Goal: Find contact information: Find contact information

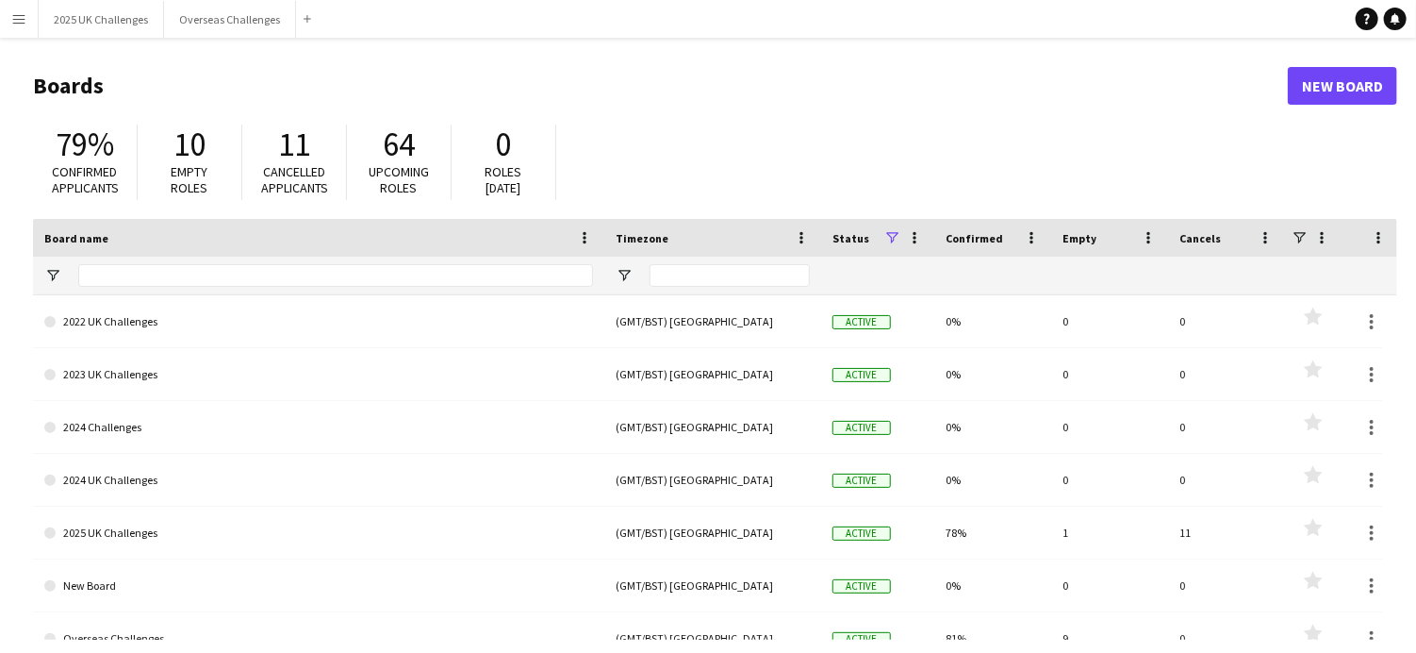
click at [1081, 79] on h1 "Boards" at bounding box center [660, 86] width 1255 height 28
click at [125, 27] on button "2025 UK Challenges Close" at bounding box center [101, 19] width 125 height 37
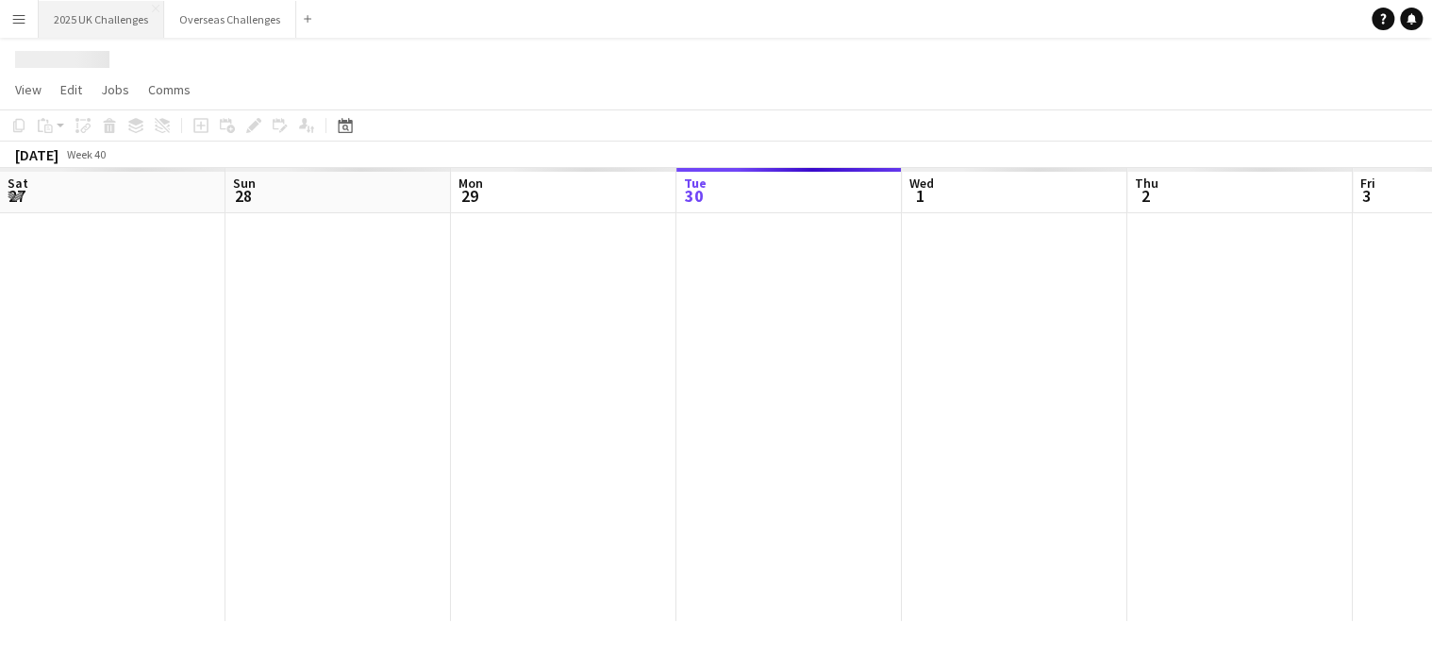
scroll to position [0, 451]
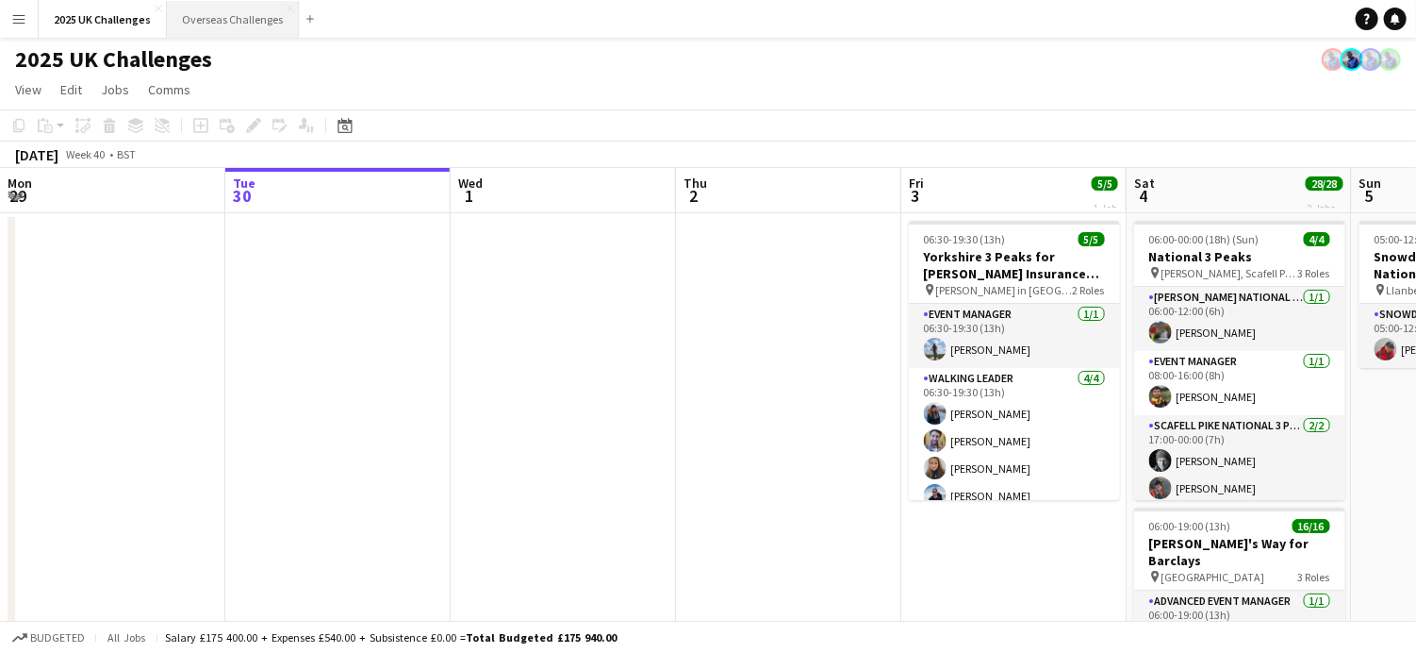
click at [207, 25] on button "Overseas Challenges Close" at bounding box center [233, 19] width 132 height 37
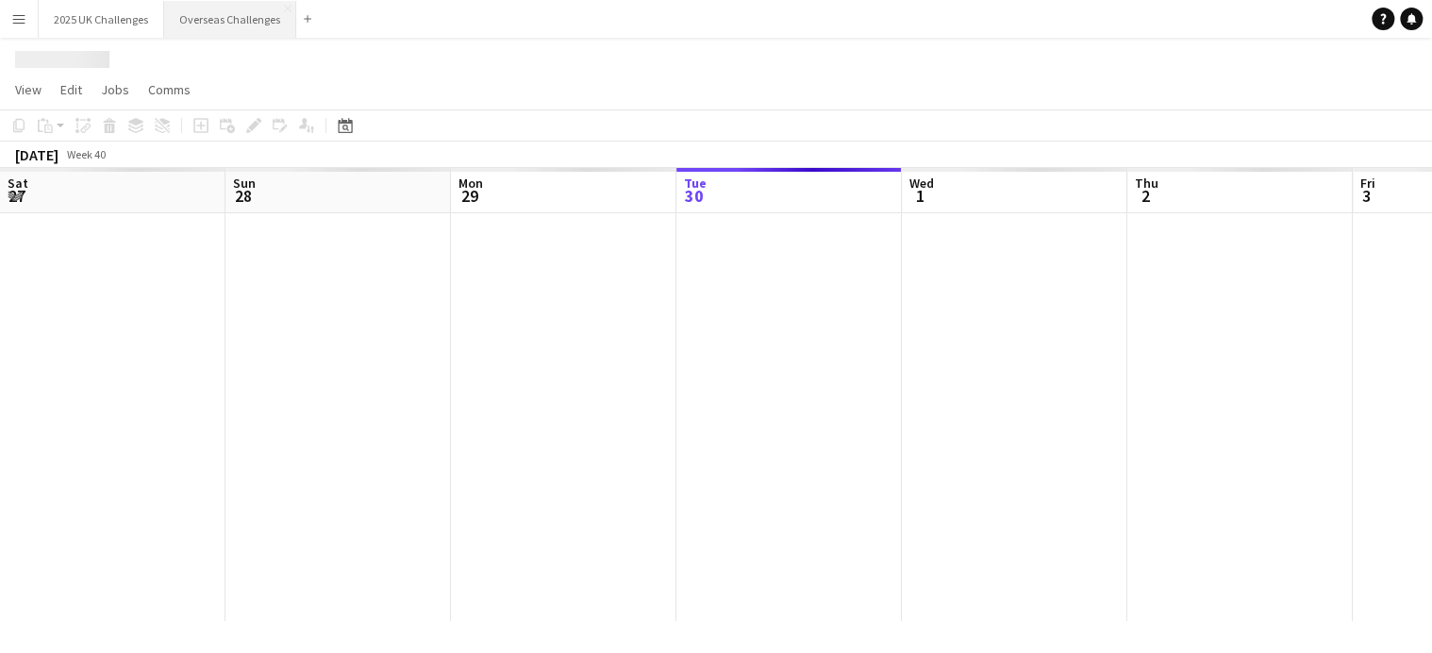
scroll to position [0, 451]
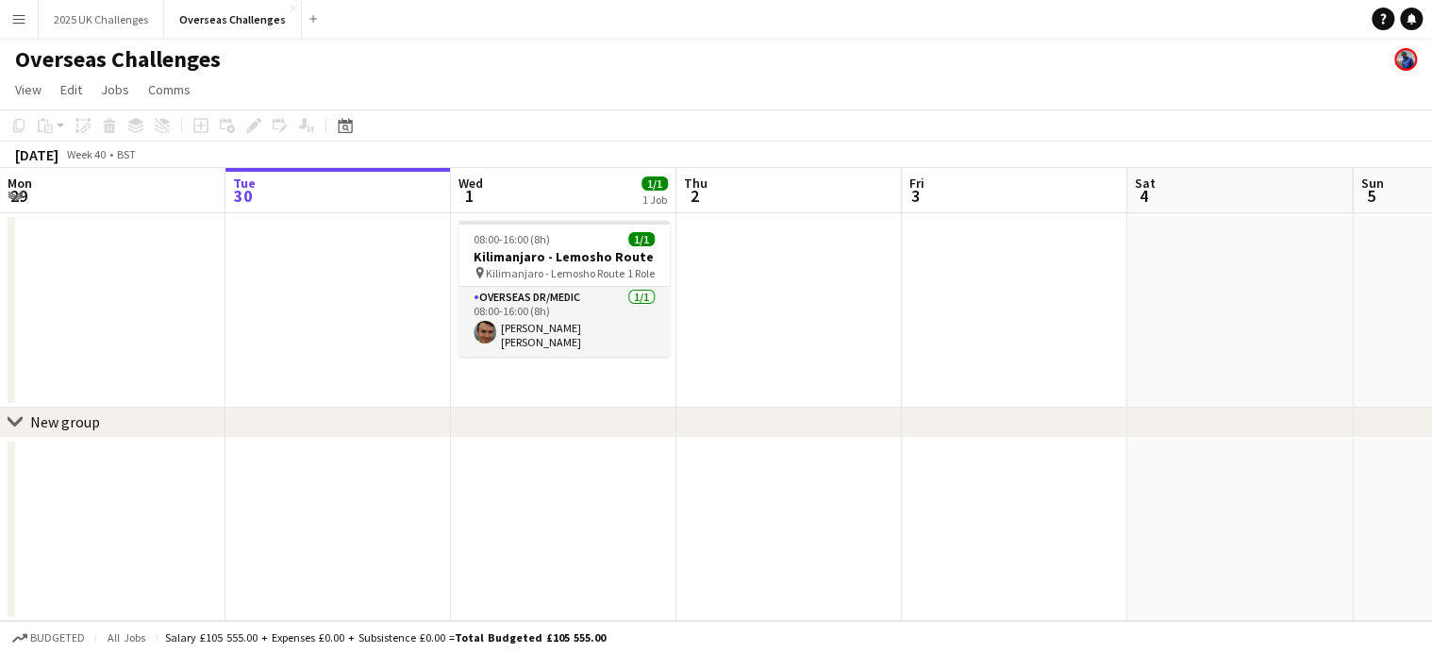
click at [15, 25] on app-icon "Menu" at bounding box center [18, 18] width 15 height 15
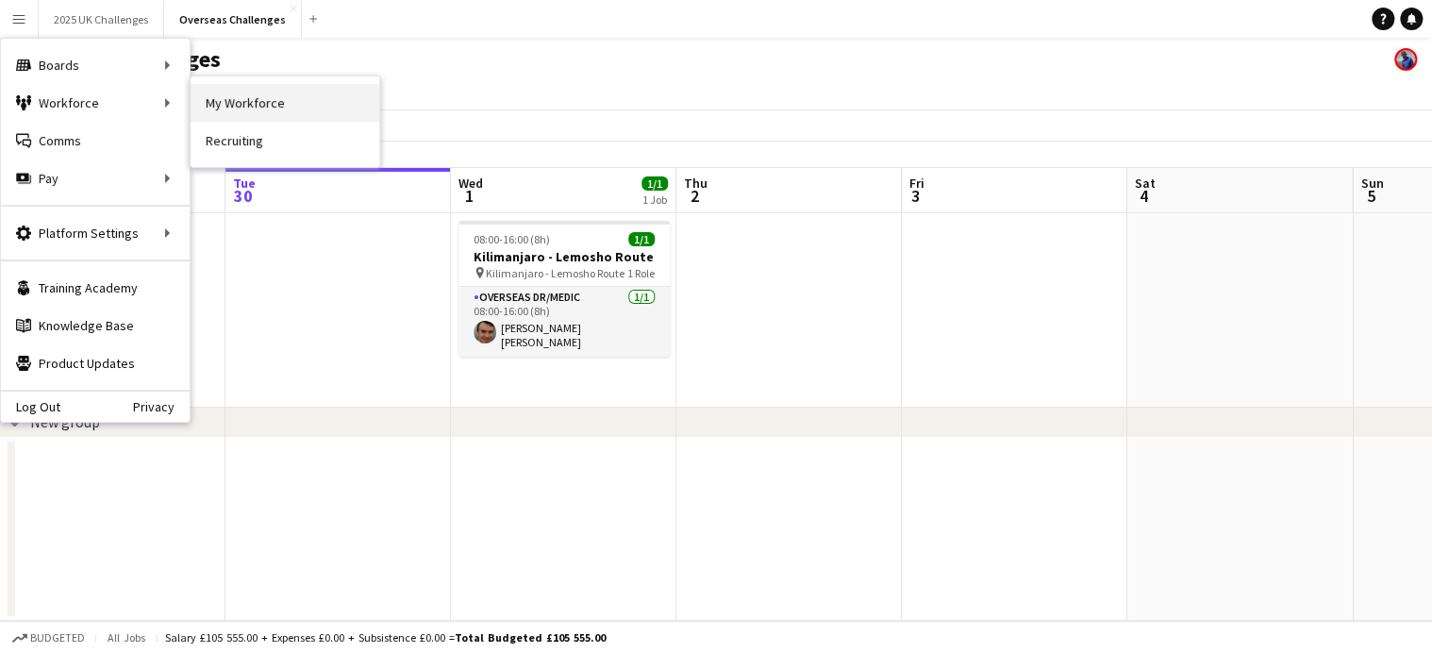
click at [296, 108] on link "My Workforce" at bounding box center [284, 103] width 189 height 38
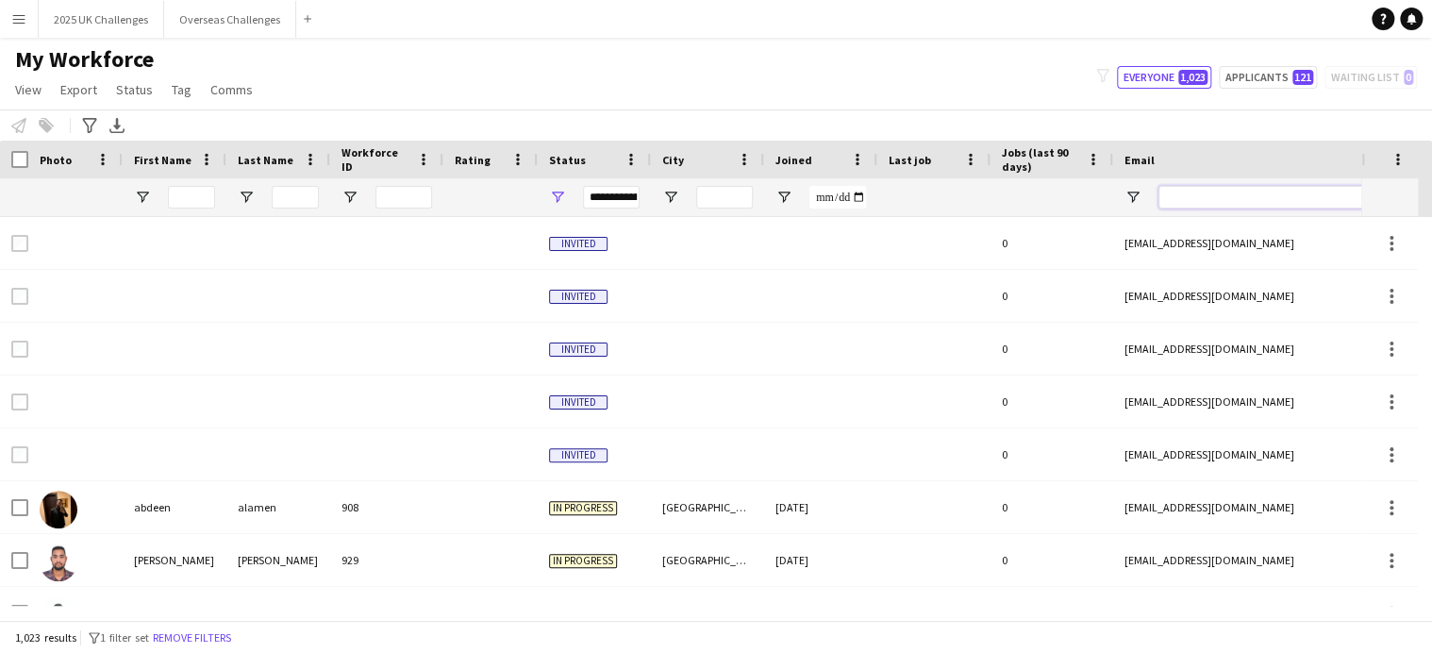
click at [1200, 199] on input "Email Filter Input" at bounding box center [1318, 197] width 321 height 23
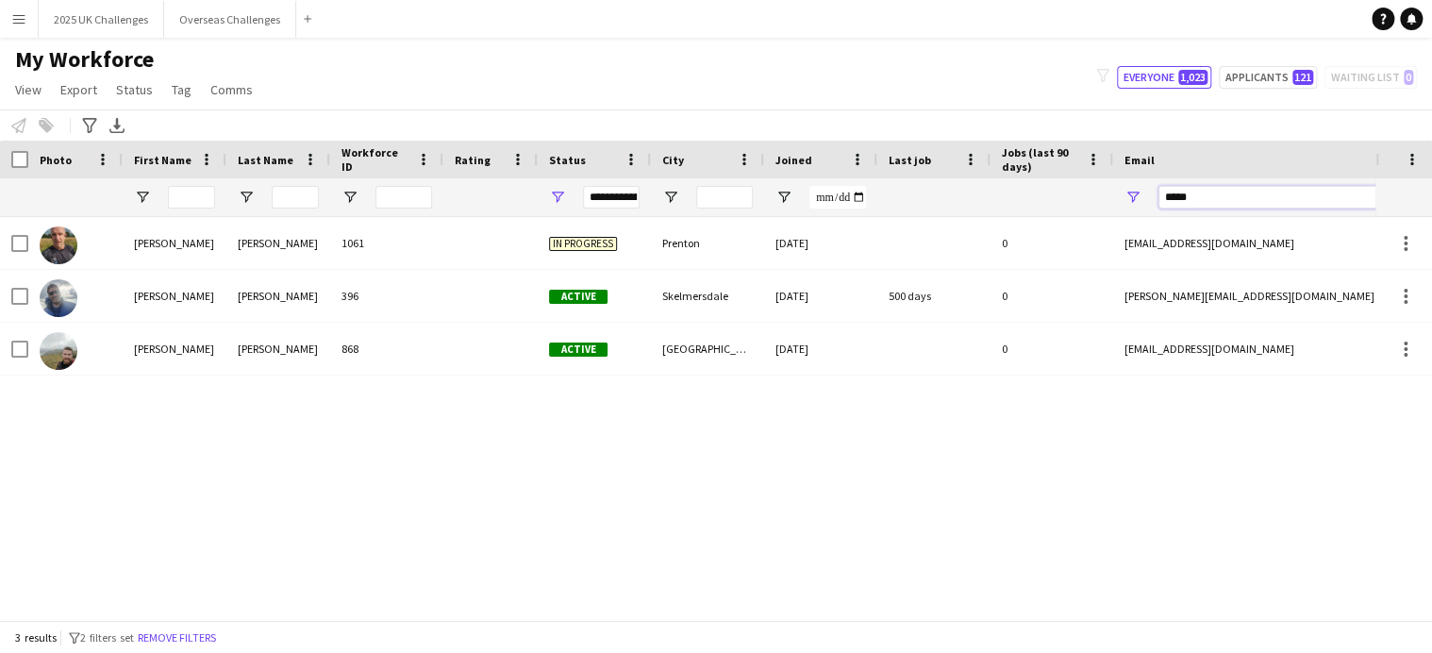
drag, startPoint x: 1233, startPoint y: 200, endPoint x: 1002, endPoint y: 200, distance: 230.1
click at [1002, 200] on div at bounding box center [1022, 197] width 2045 height 38
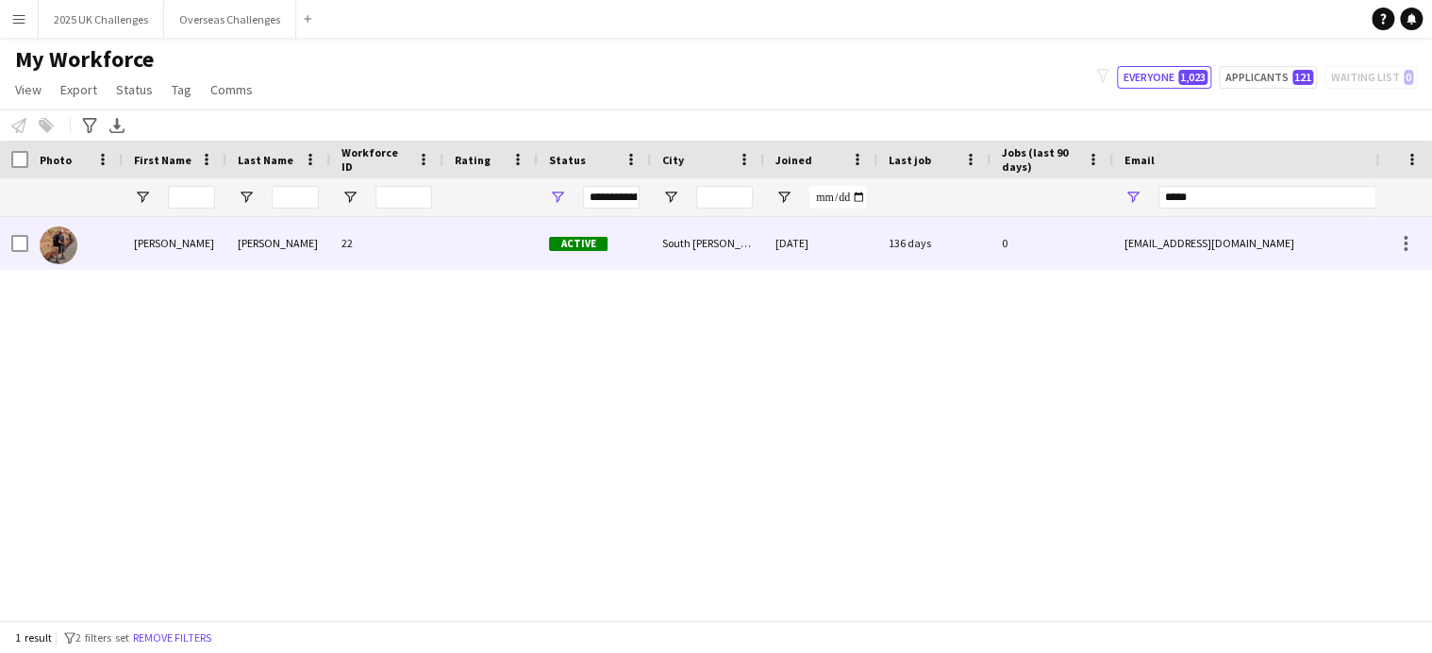
click at [67, 243] on img at bounding box center [59, 245] width 38 height 38
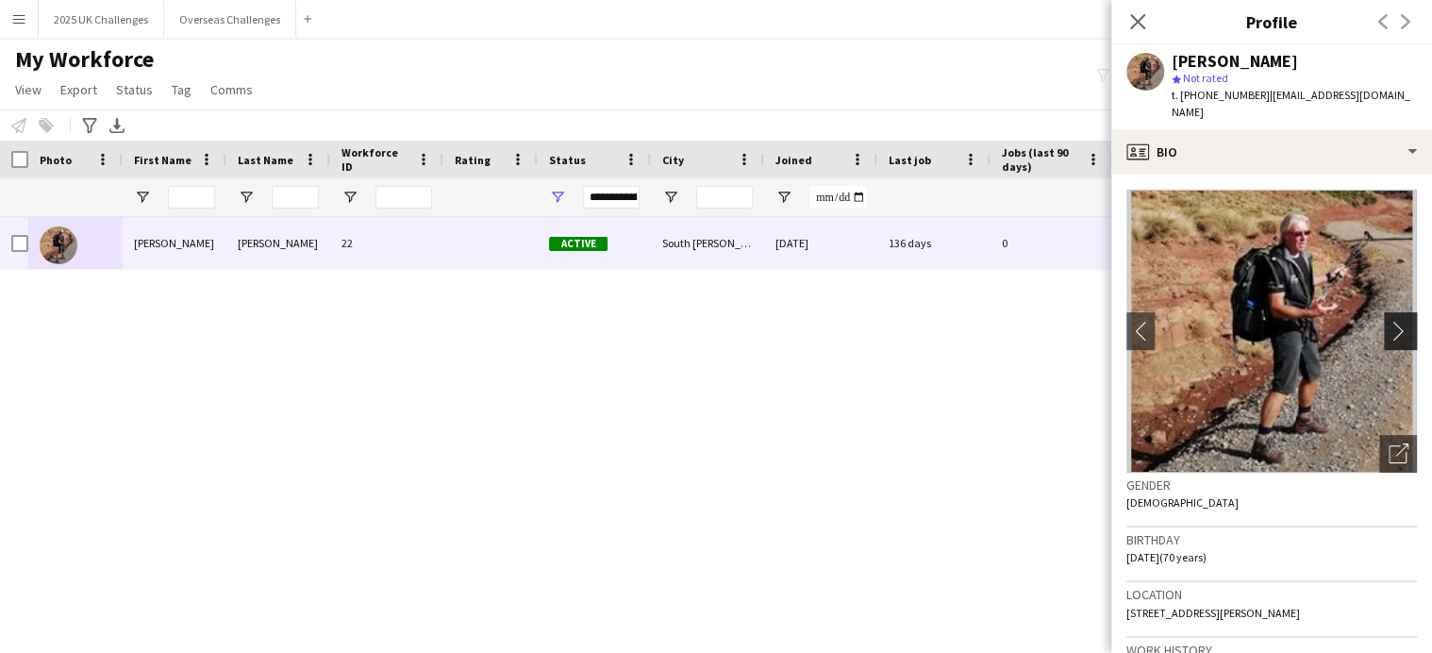
click at [1394, 321] on app-icon "chevron-right" at bounding box center [1402, 331] width 29 height 20
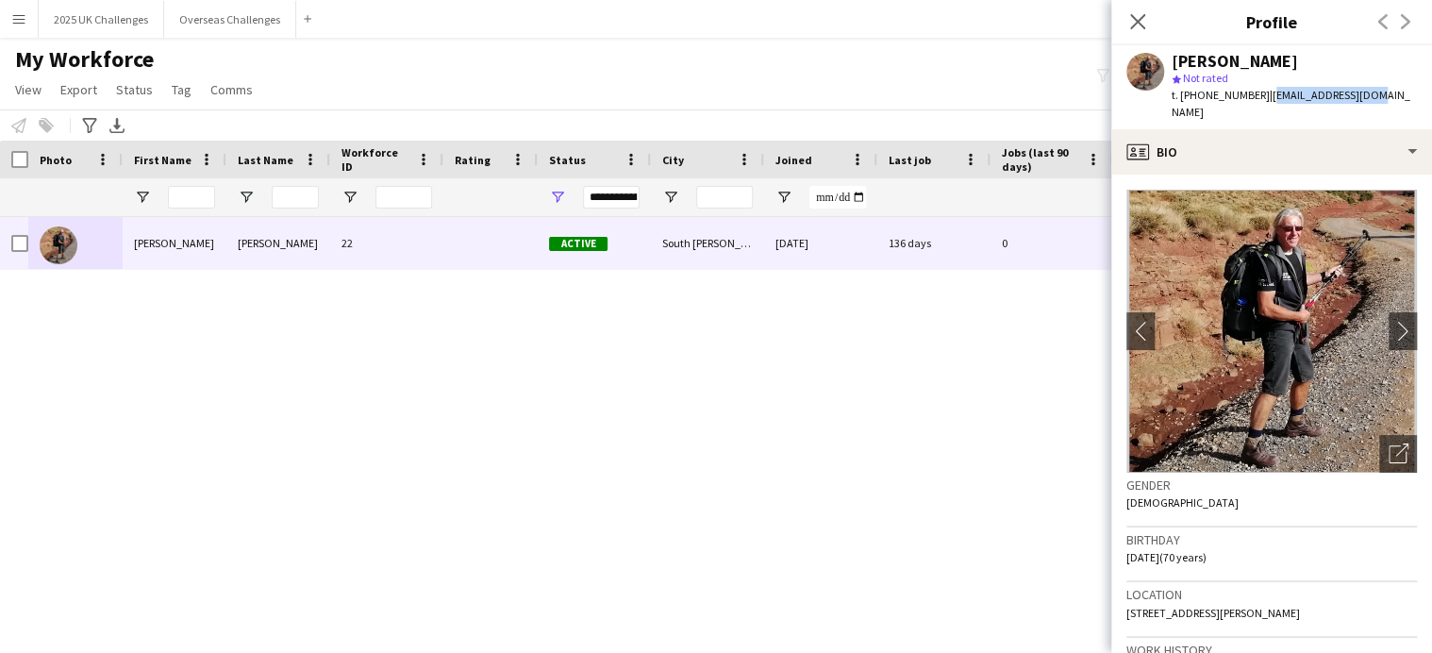
drag, startPoint x: 1260, startPoint y: 96, endPoint x: 1399, endPoint y: 96, distance: 139.6
click at [1399, 96] on app-profile-header "[PERSON_NAME] star Not rated t. [PHONE_NUMBER] | [EMAIL_ADDRESS][DOMAIN_NAME]" at bounding box center [1271, 87] width 321 height 84
copy span "[EMAIL_ADDRESS][DOMAIN_NAME]"
drag, startPoint x: 1137, startPoint y: 21, endPoint x: 1211, endPoint y: 137, distance: 137.4
click at [1136, 21] on icon at bounding box center [1137, 21] width 15 height 15
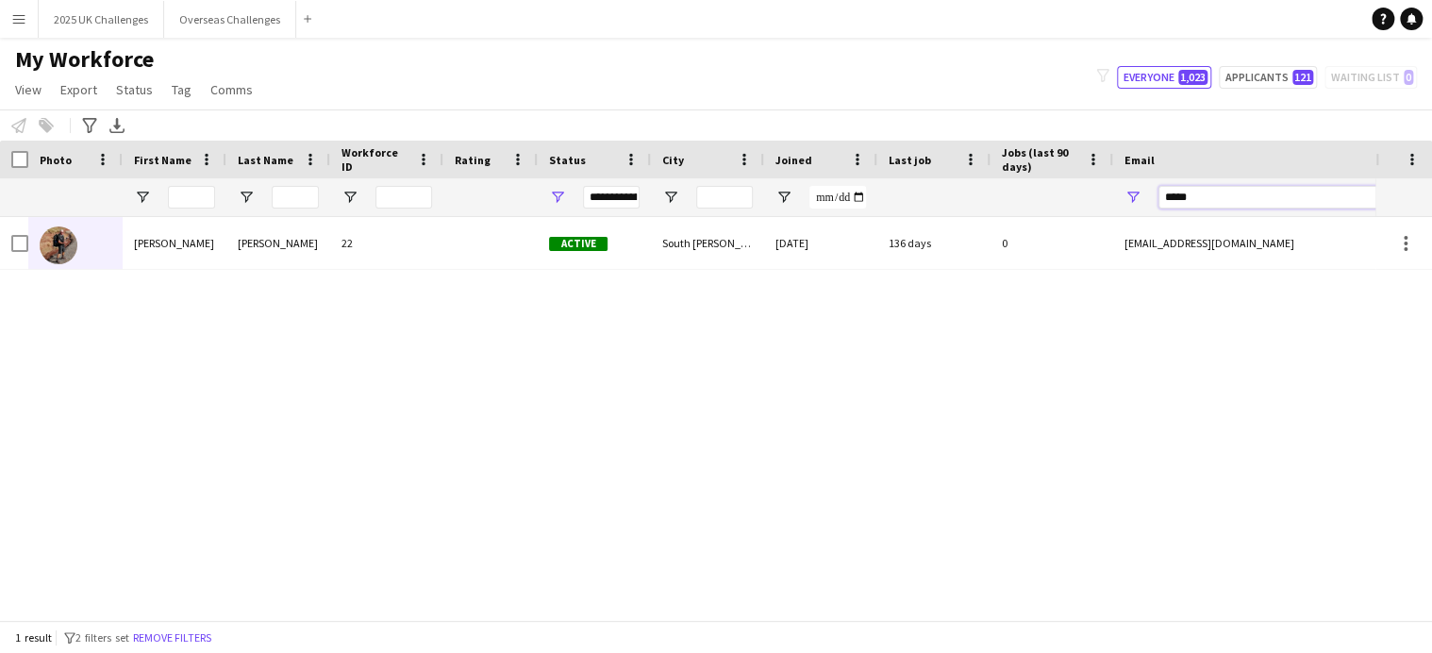
drag, startPoint x: 1215, startPoint y: 197, endPoint x: 1013, endPoint y: 187, distance: 202.1
click at [1013, 187] on div at bounding box center [1022, 197] width 2045 height 38
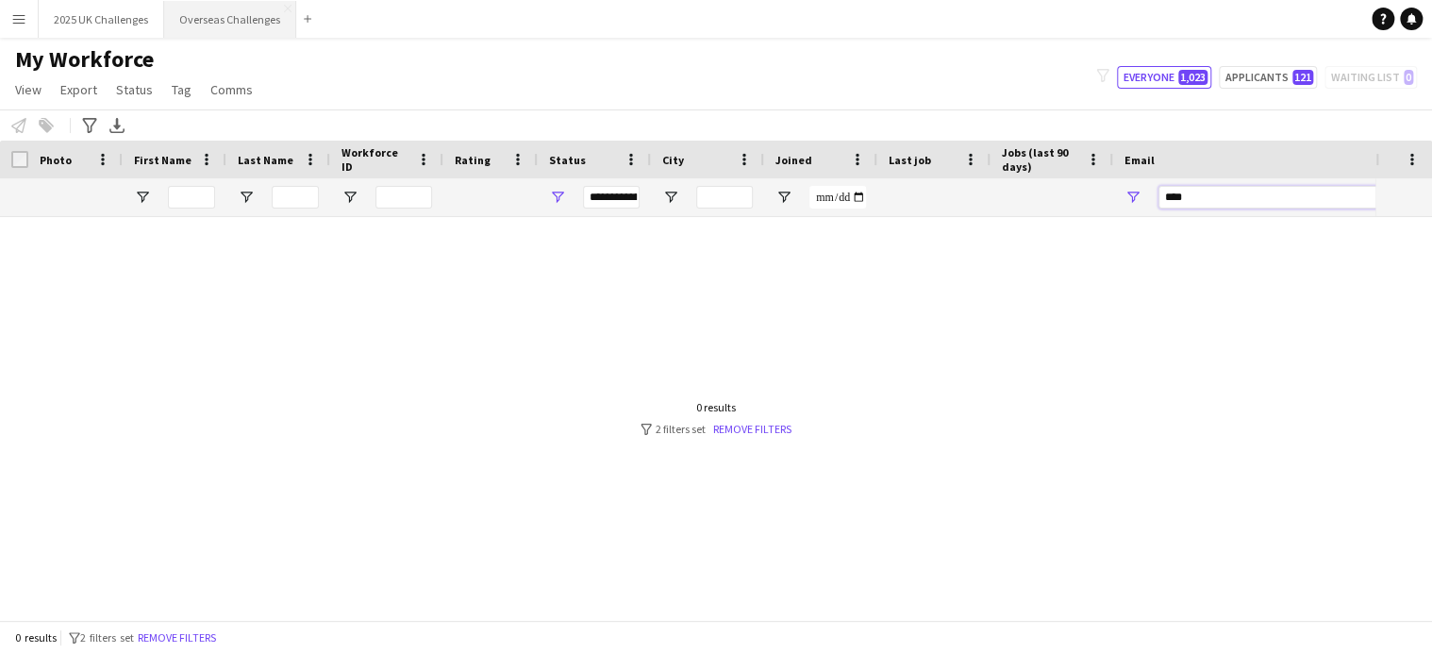
type input "****"
click at [205, 27] on button "Overseas Challenges Close" at bounding box center [230, 19] width 132 height 37
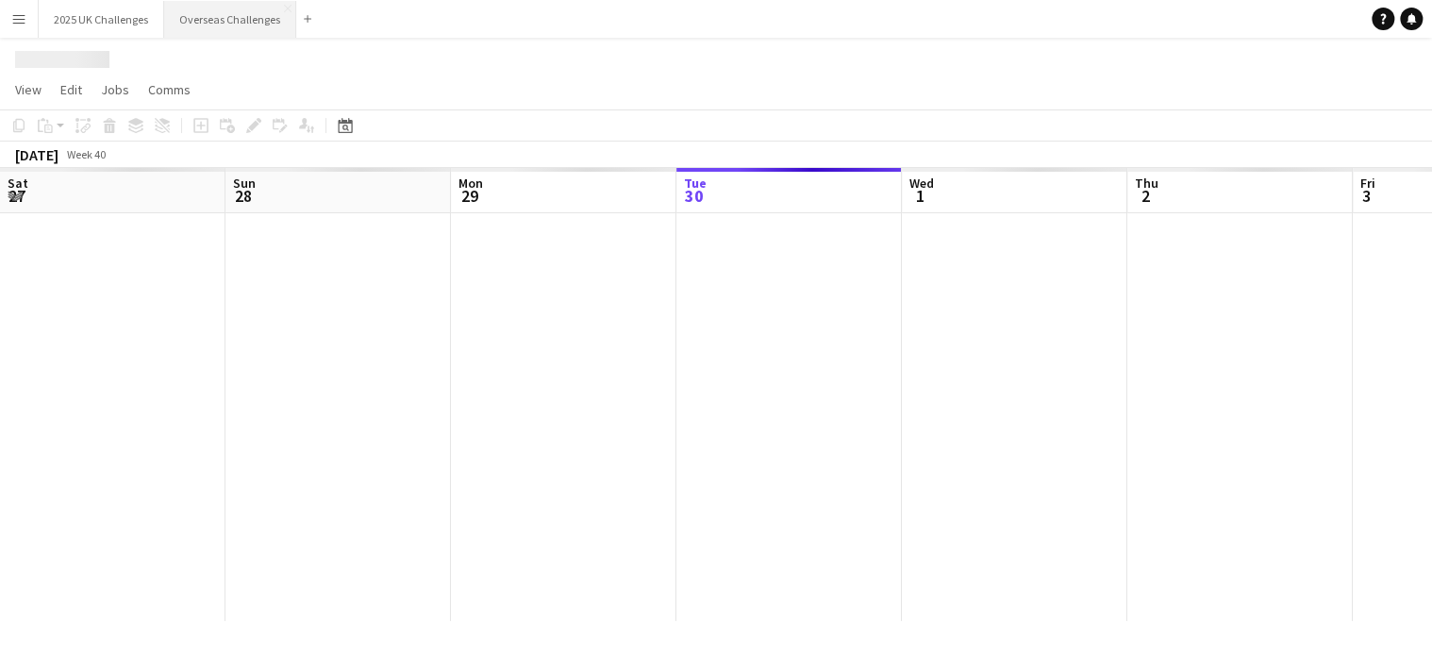
scroll to position [0, 451]
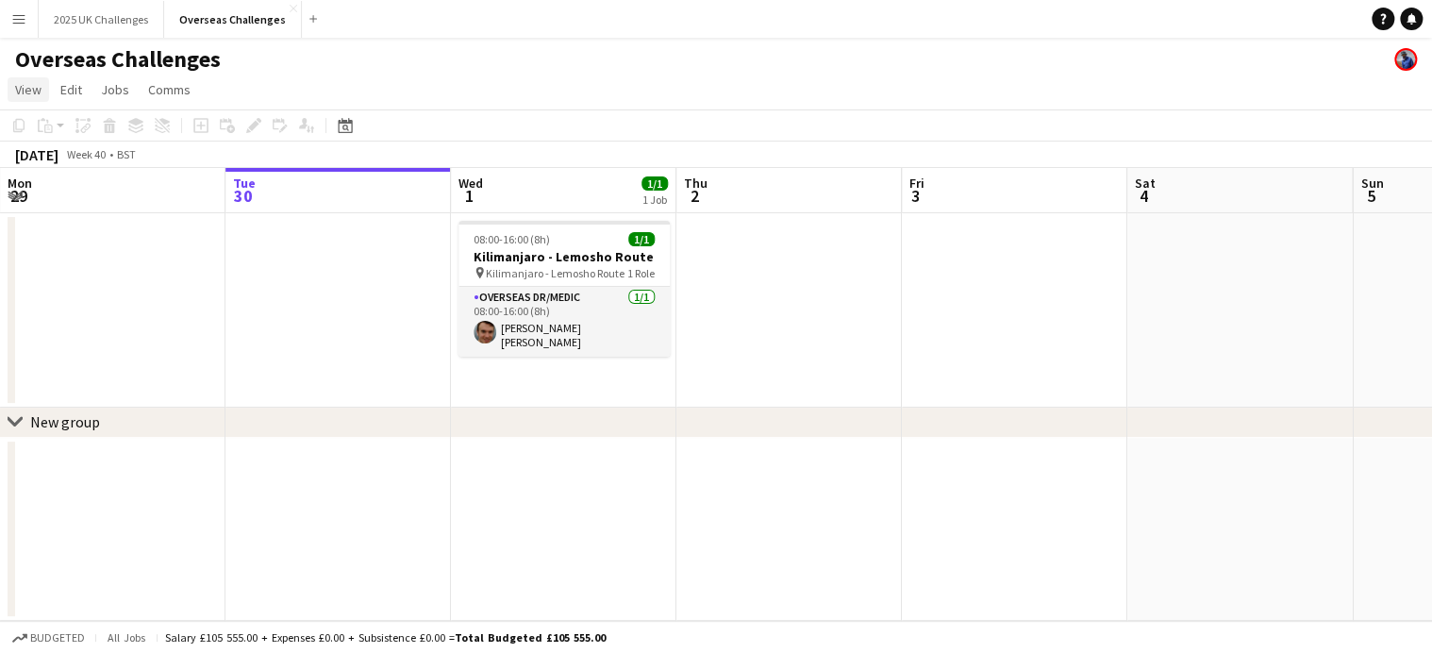
click at [18, 91] on span "View" at bounding box center [28, 89] width 26 height 17
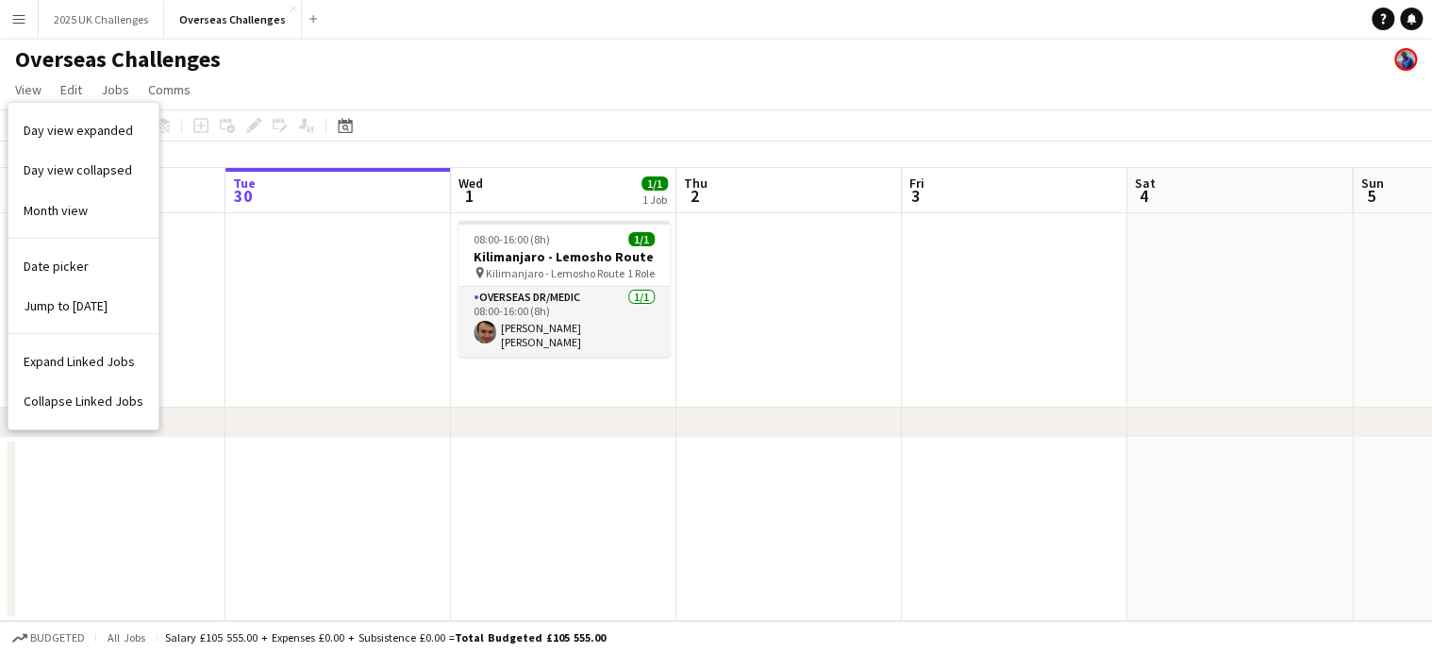
click at [368, 82] on app-page-menu "View Day view expanded Day view collapsed Month view Date picker Jump to [DATE]…" at bounding box center [716, 92] width 1432 height 36
